Goal: Navigation & Orientation: Find specific page/section

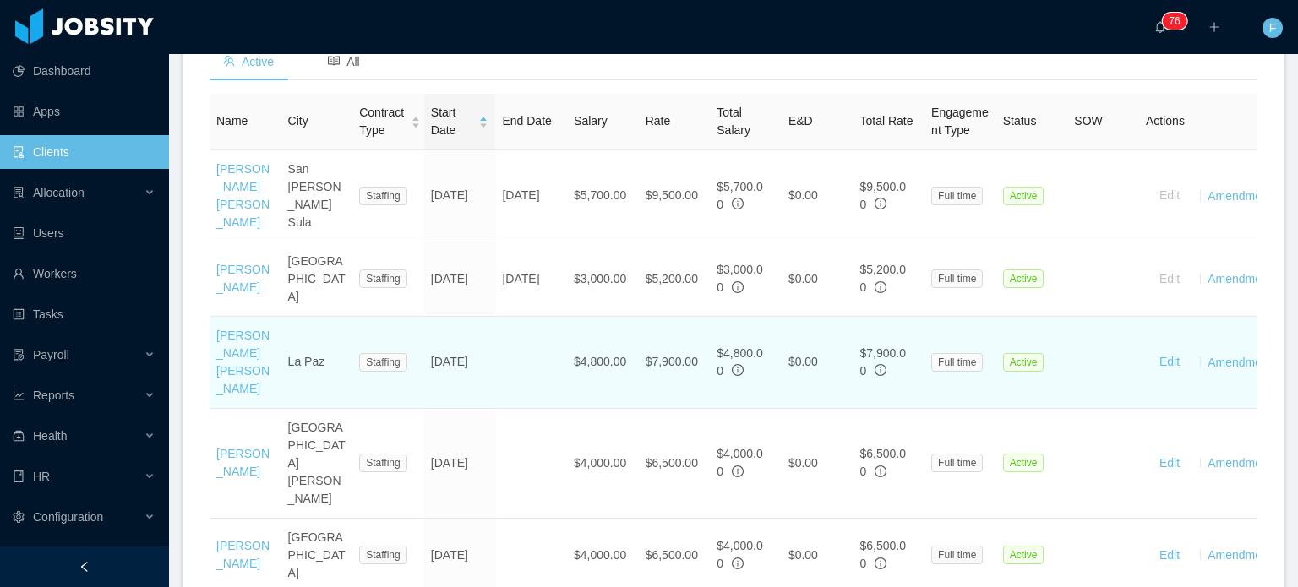
scroll to position [618, 0]
